Goal: Communication & Community: Answer question/provide support

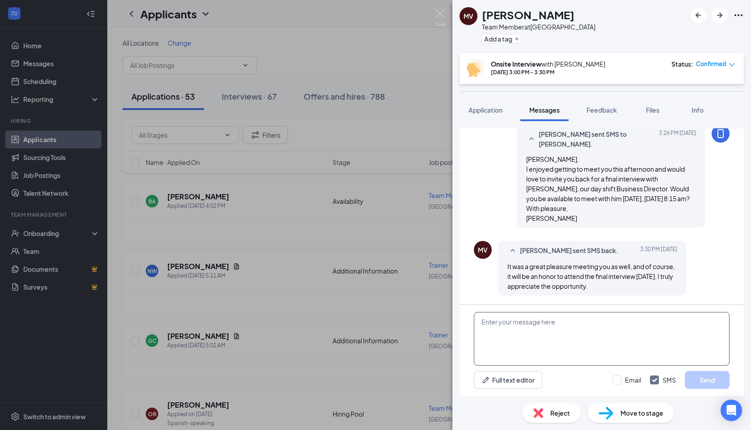
scroll to position [451, 0]
click at [529, 343] on textarea at bounding box center [602, 339] width 256 height 54
type textarea "W"
type textarea "Wonderful! [PERSON_NAME] is looking forward to meeting you then!"
click at [703, 388] on button "Send" at bounding box center [707, 380] width 45 height 18
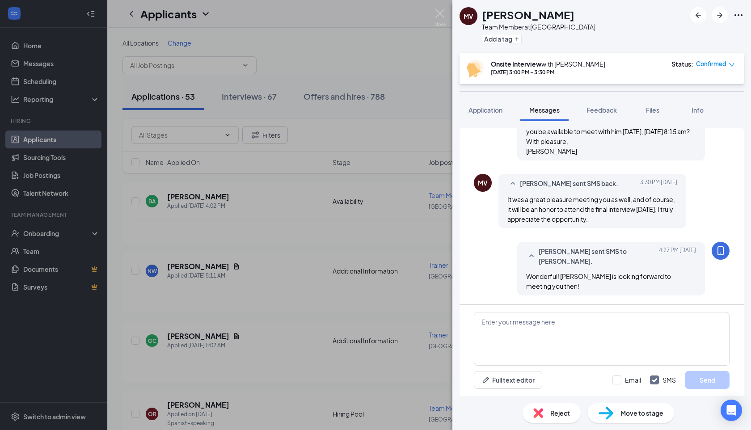
scroll to position [508, 0]
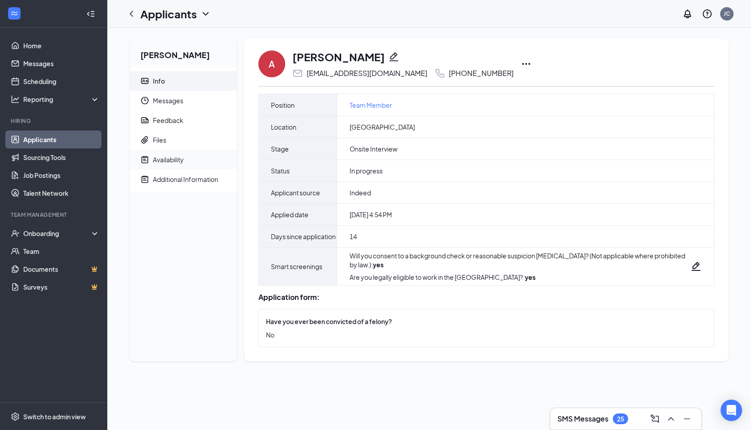
click at [182, 162] on div "Availability" at bounding box center [168, 159] width 31 height 9
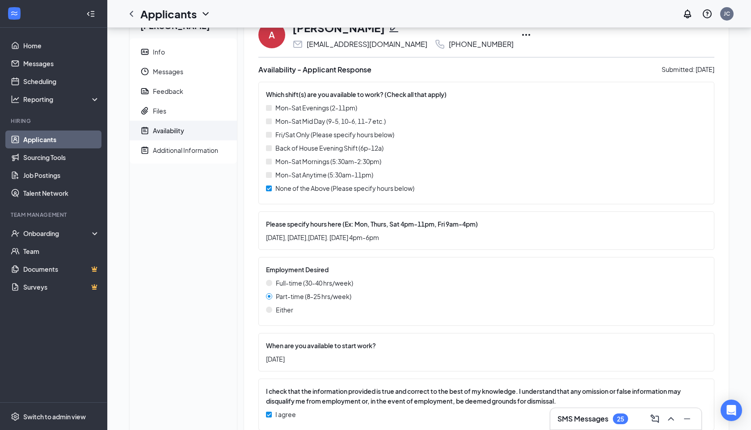
scroll to position [58, 0]
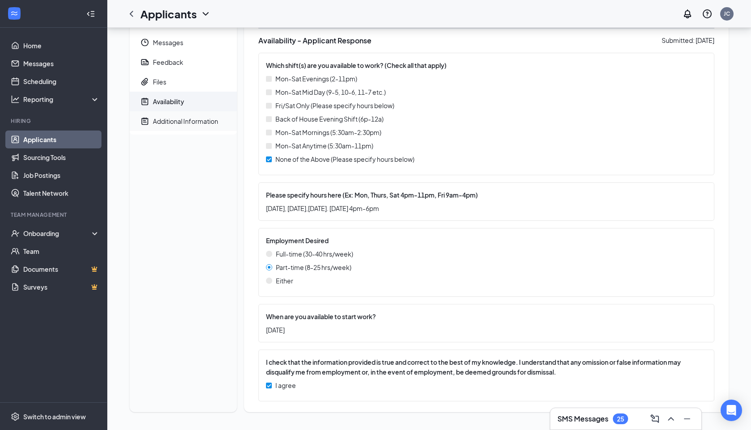
click at [186, 124] on div "Additional Information" at bounding box center [185, 121] width 65 height 9
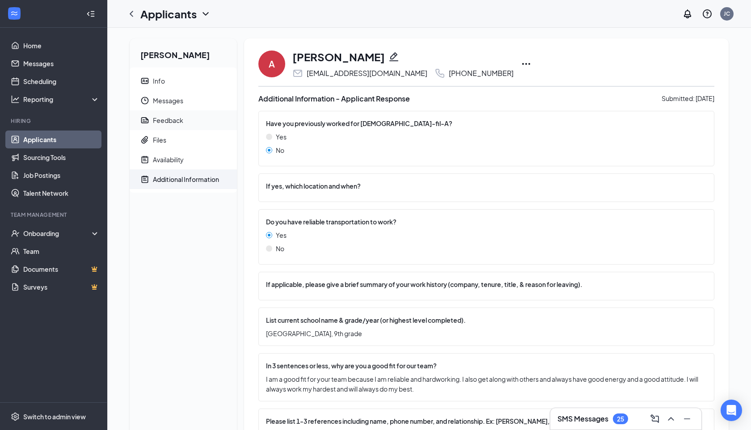
click at [177, 118] on div "Feedback" at bounding box center [168, 120] width 30 height 9
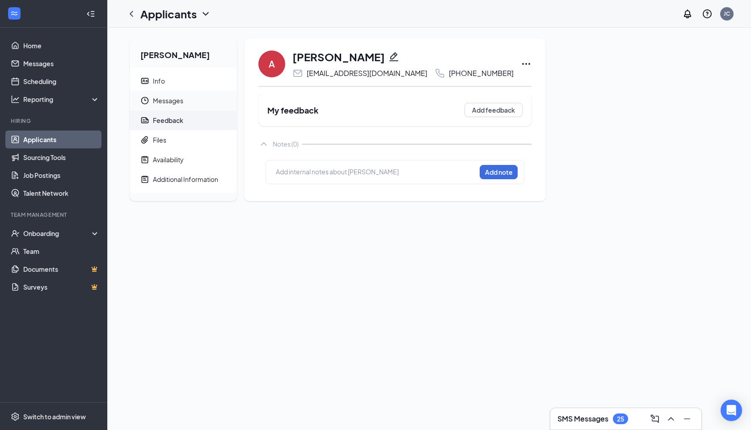
click at [178, 98] on span "Messages" at bounding box center [191, 101] width 77 height 20
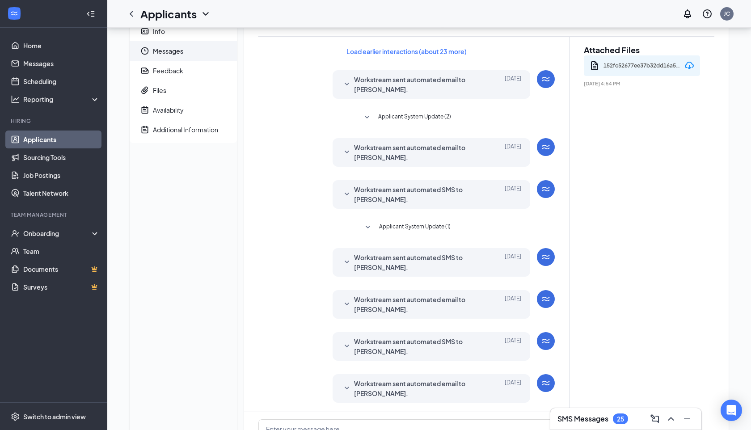
scroll to position [49, 0]
click at [406, 224] on span "Applicant System Update (1)" at bounding box center [415, 228] width 72 height 11
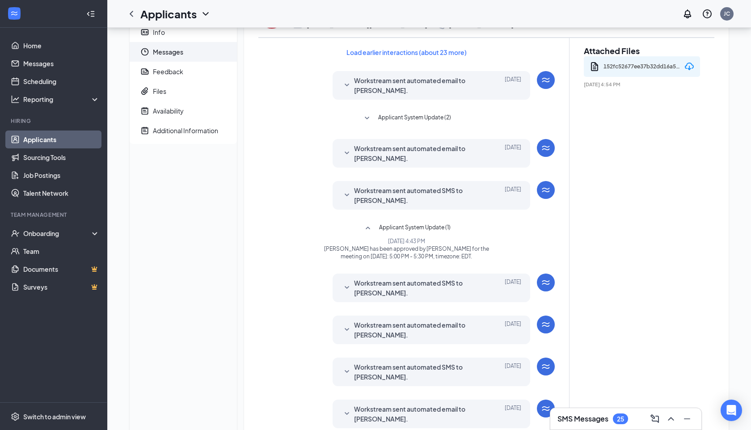
click at [409, 113] on span "Applicant System Update (2)" at bounding box center [414, 118] width 73 height 11
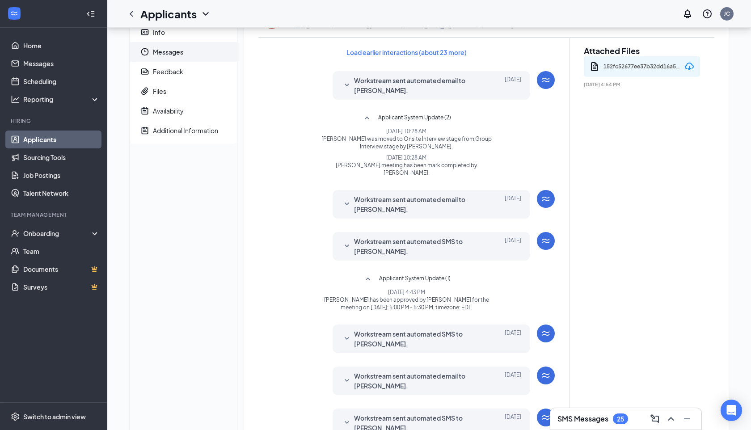
click at [417, 195] on span "Workstream sent automated email to Alex Braley." at bounding box center [417, 204] width 127 height 20
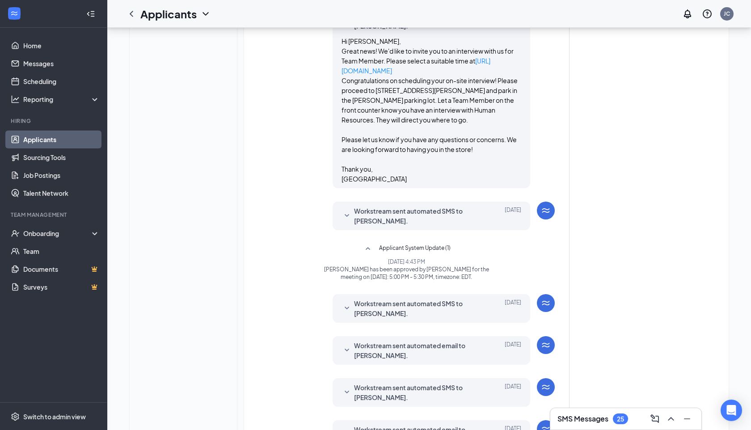
scroll to position [372, 0]
